Goal: Task Accomplishment & Management: Complete application form

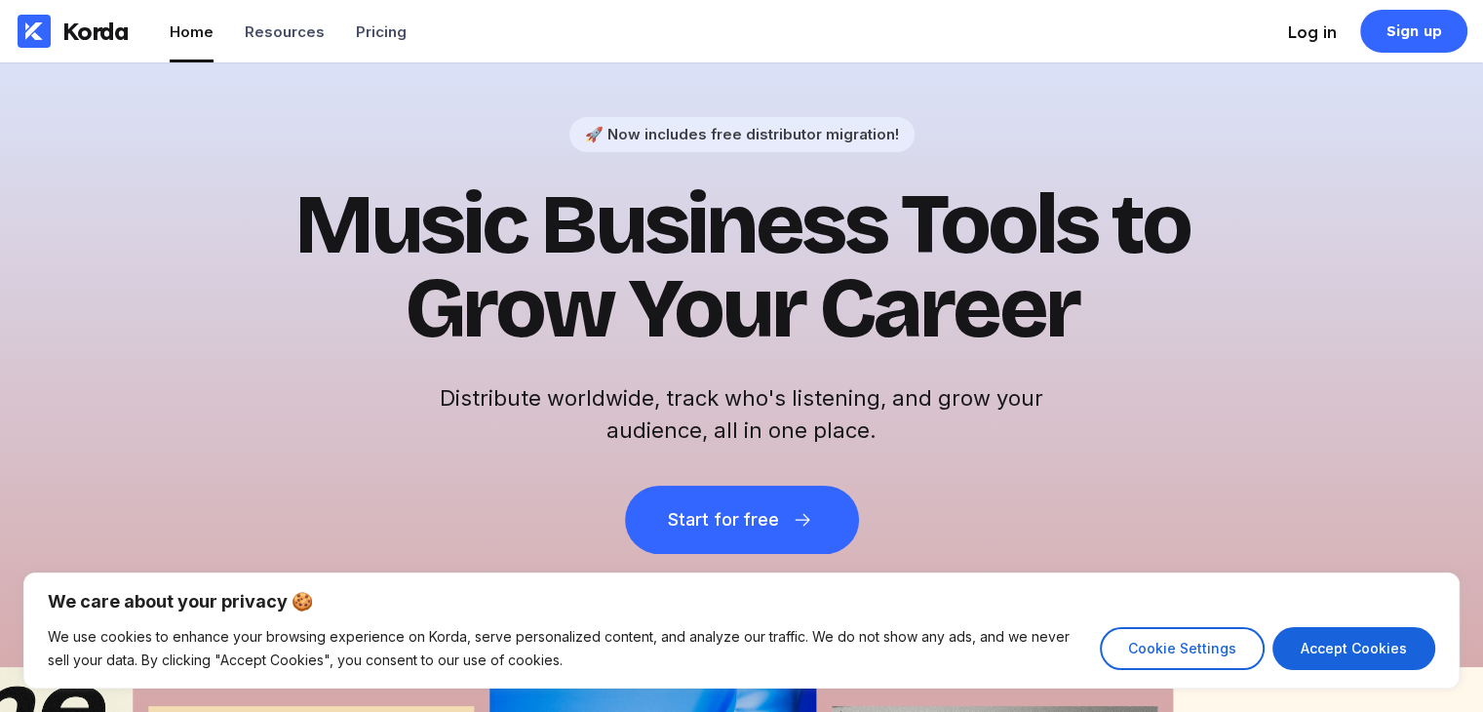
click at [1307, 33] on div "Log in" at bounding box center [1312, 32] width 49 height 20
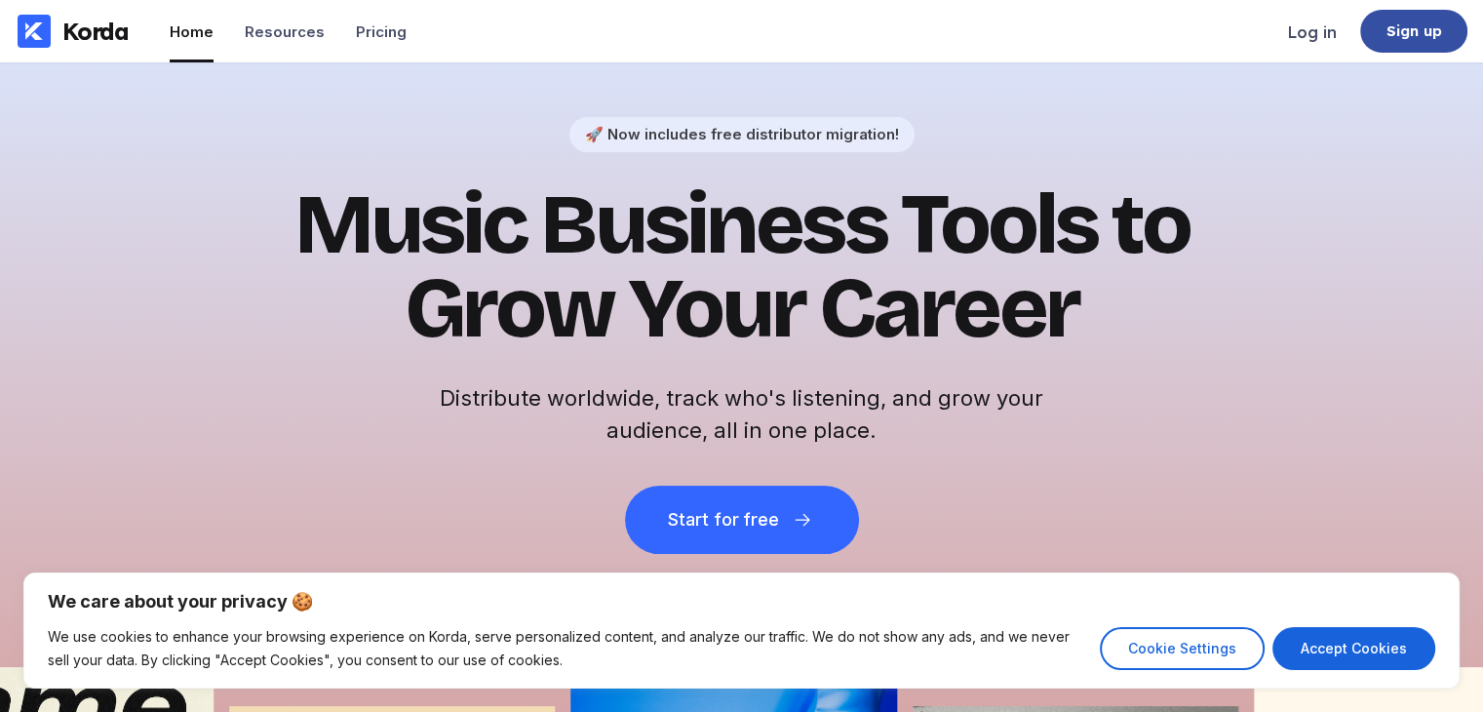
click at [1414, 43] on div "Sign up" at bounding box center [1413, 31] width 107 height 43
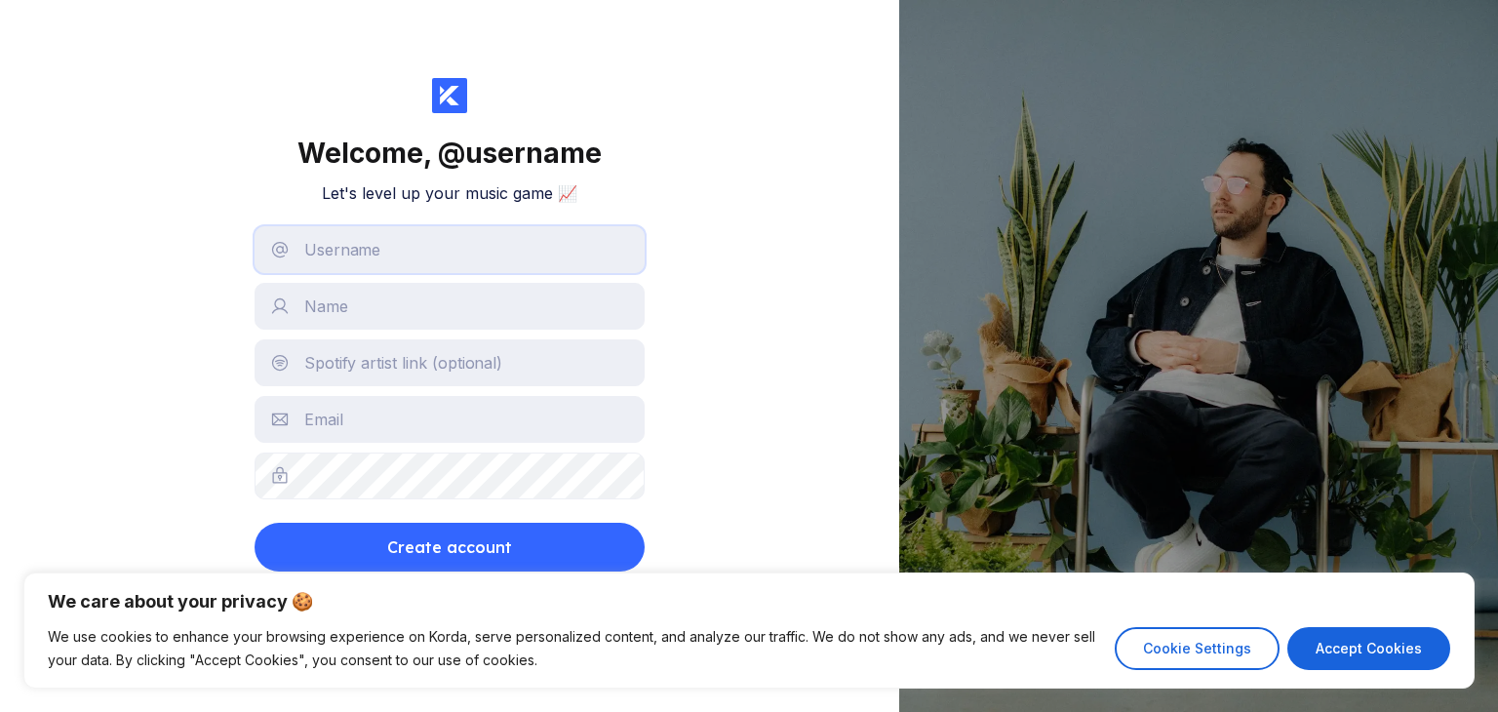
click at [463, 270] on input "text" at bounding box center [449, 249] width 390 height 47
paste input "ministryofrealkennyCreative"
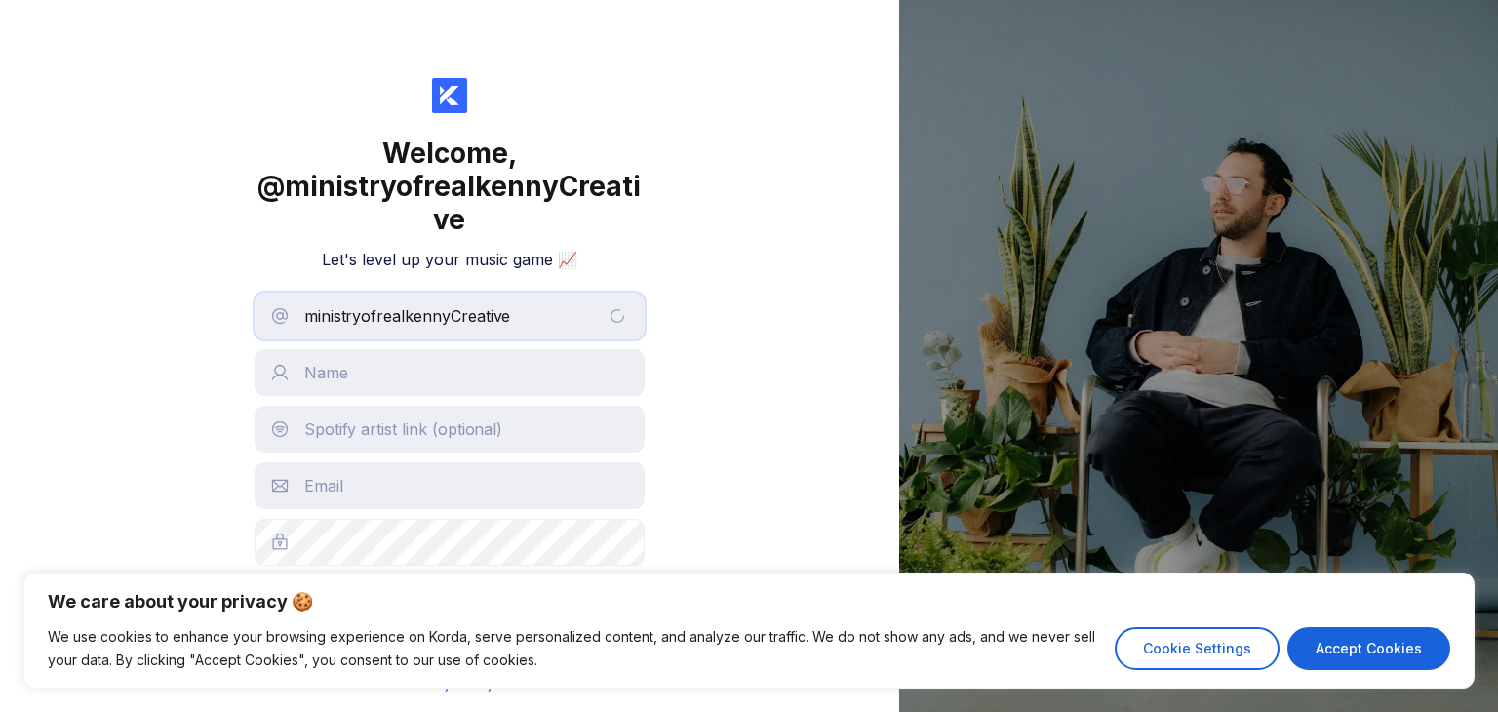
type input "ministryofrealkennyCreative"
click at [410, 371] on input "text" at bounding box center [449, 372] width 390 height 47
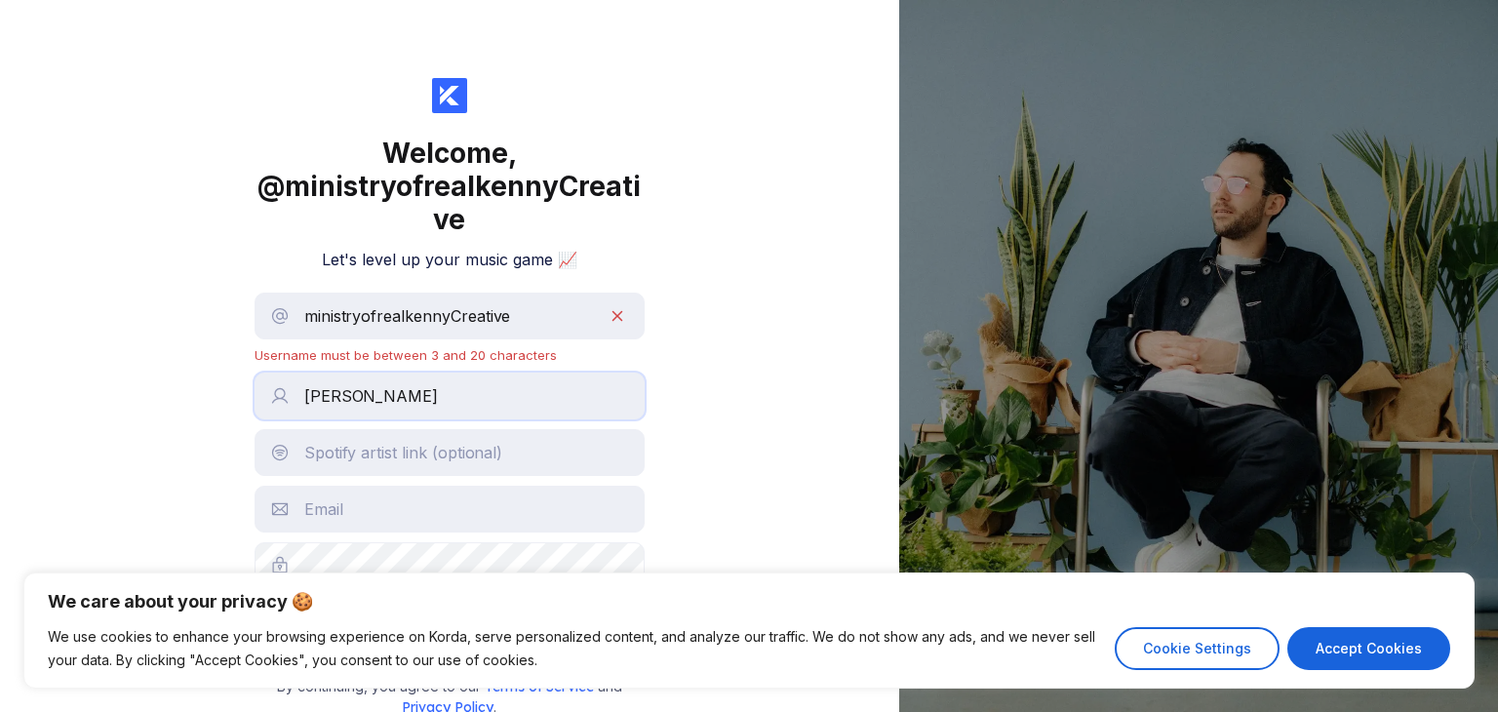
type input "[PERSON_NAME]"
click at [511, 325] on input "ministryofrealkennyCreative" at bounding box center [449, 316] width 390 height 47
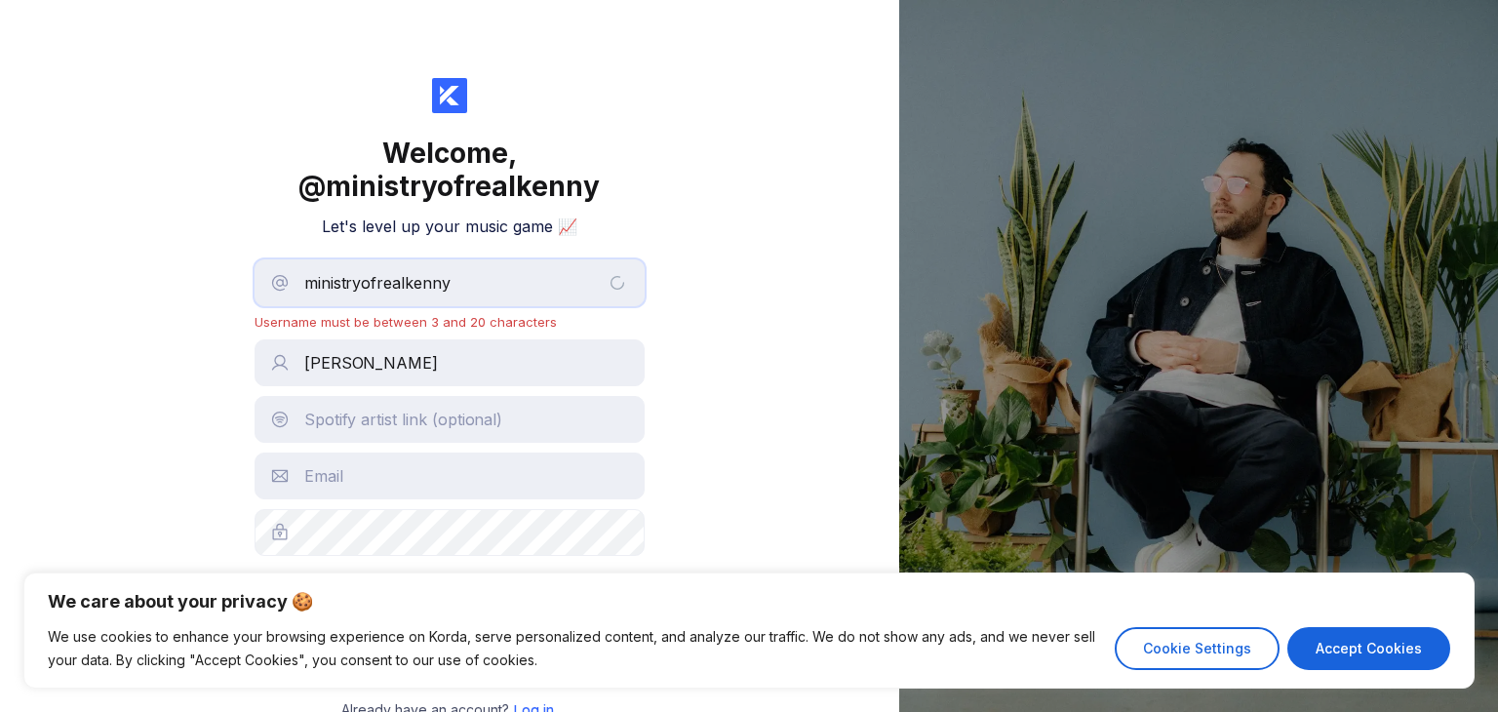
type input "ministryofrealkenny"
click at [449, 404] on input "text" at bounding box center [449, 419] width 390 height 47
